Goal: Task Accomplishment & Management: Manage account settings

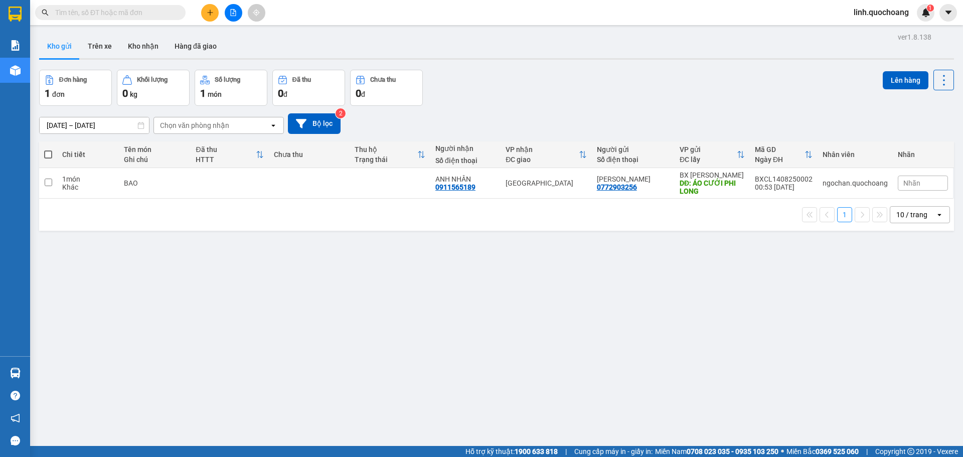
click at [867, 12] on span "linh.quochoang" at bounding box center [880, 12] width 71 height 13
click at [870, 30] on span "Đăng xuất" at bounding box center [885, 31] width 51 height 11
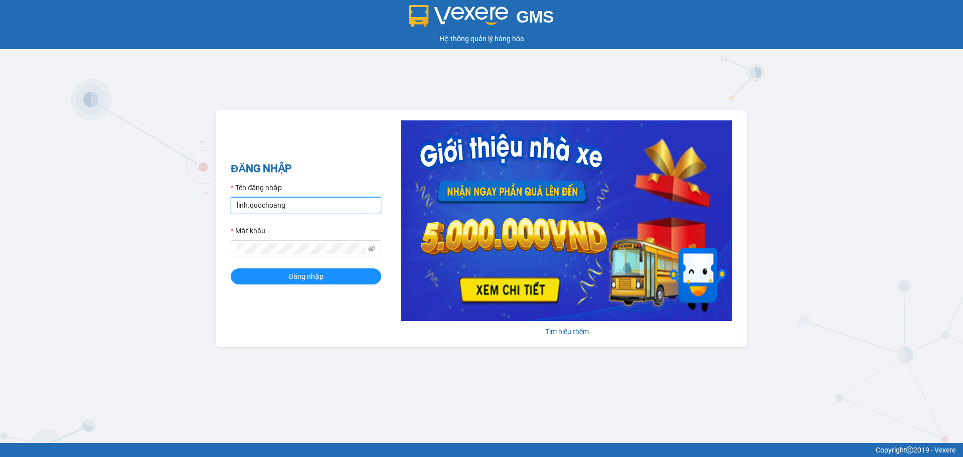
click at [247, 199] on input "linh.quochoang" at bounding box center [306, 205] width 150 height 16
click at [249, 199] on input "linh.quochoang" at bounding box center [306, 205] width 150 height 16
type input "ngochan.quochoang"
click at [325, 275] on button "Đăng nhập" at bounding box center [306, 276] width 150 height 16
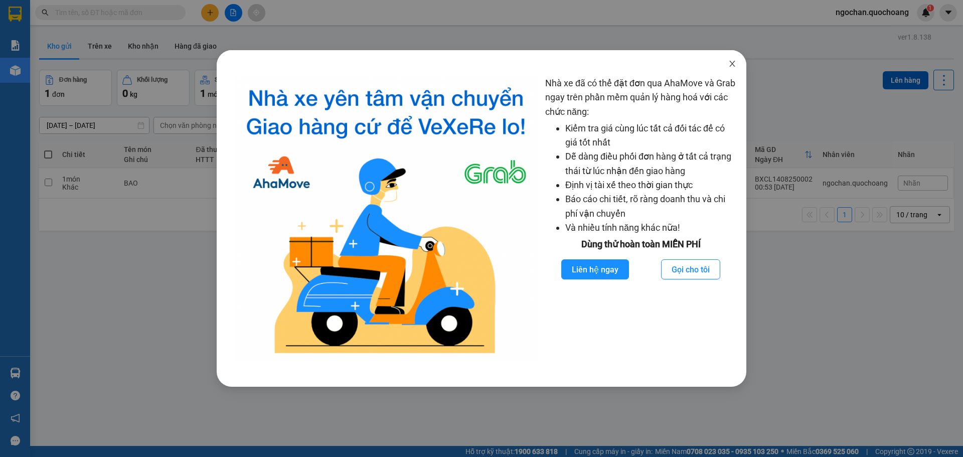
click at [735, 62] on icon "close" at bounding box center [732, 64] width 8 height 8
